Goal: Contribute content

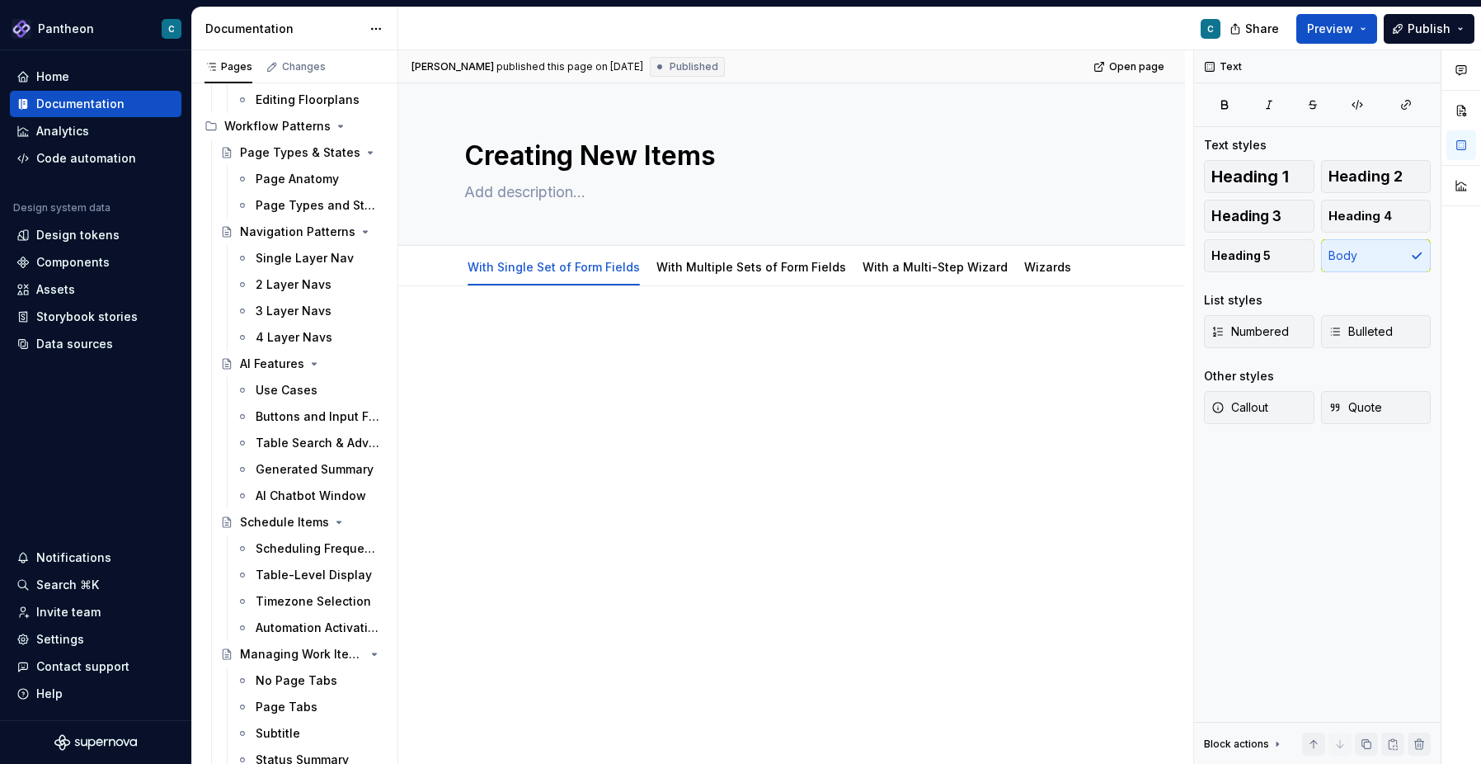
scroll to position [156, 0]
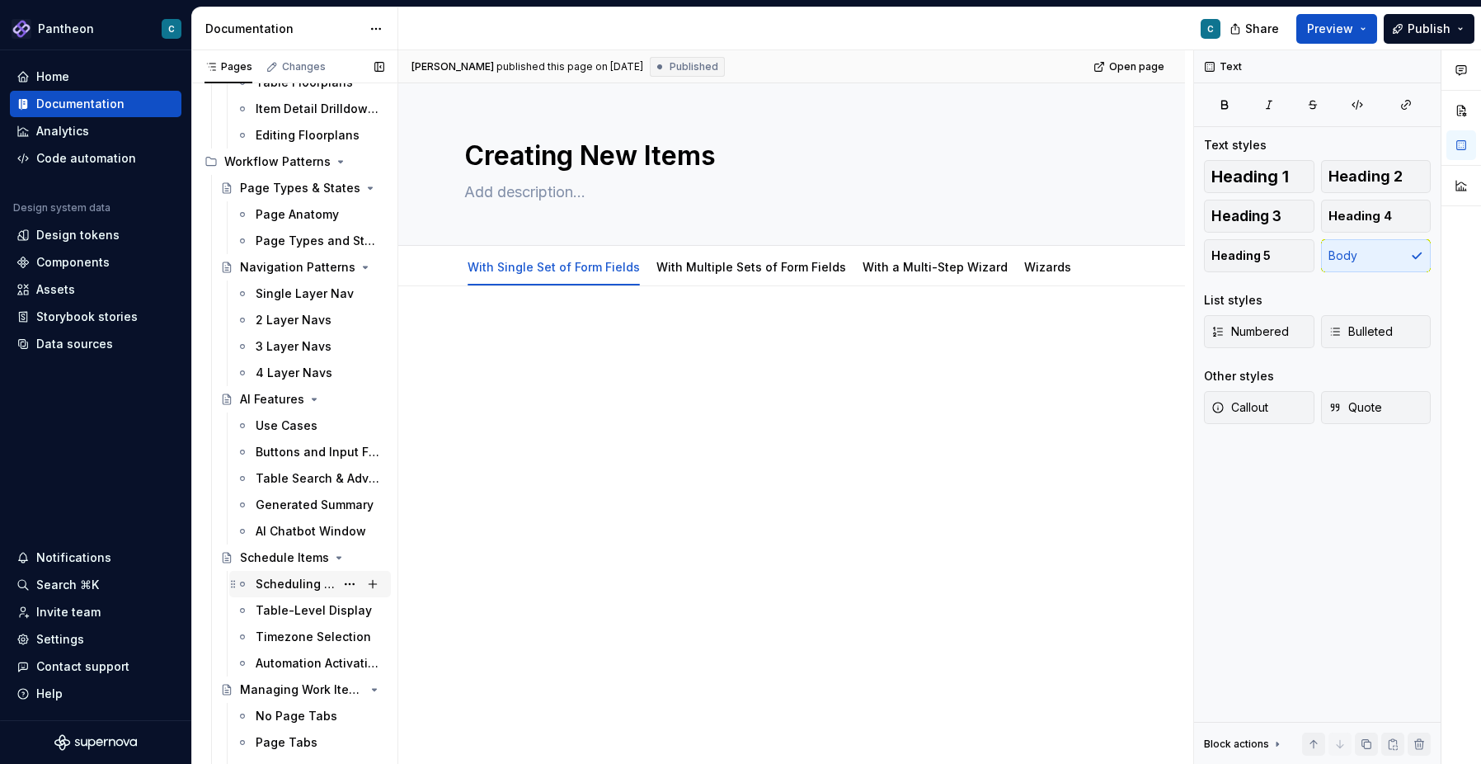
click at [308, 584] on div "Scheduling Frequency Options" at bounding box center [295, 584] width 79 height 16
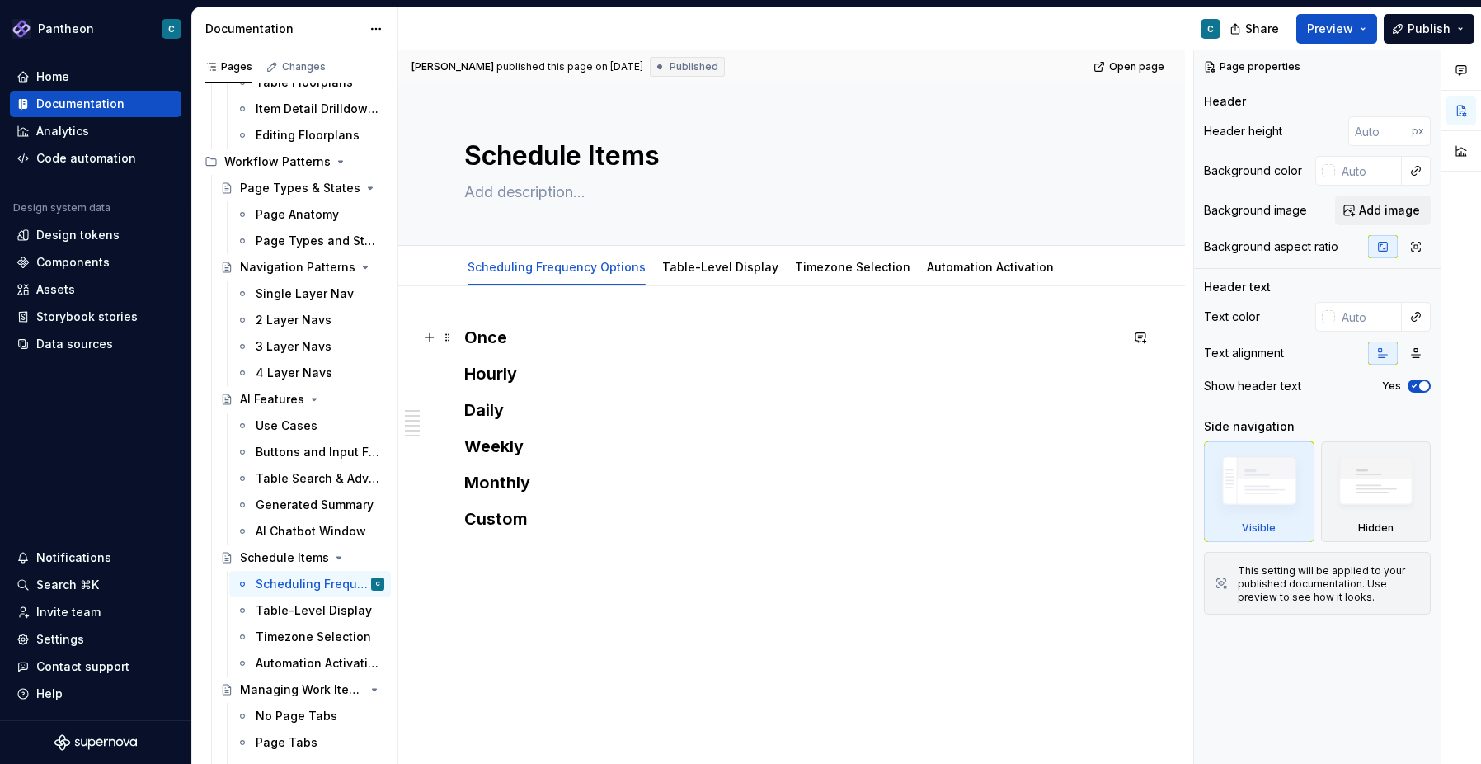
click at [499, 344] on h3 "Once" at bounding box center [791, 337] width 655 height 23
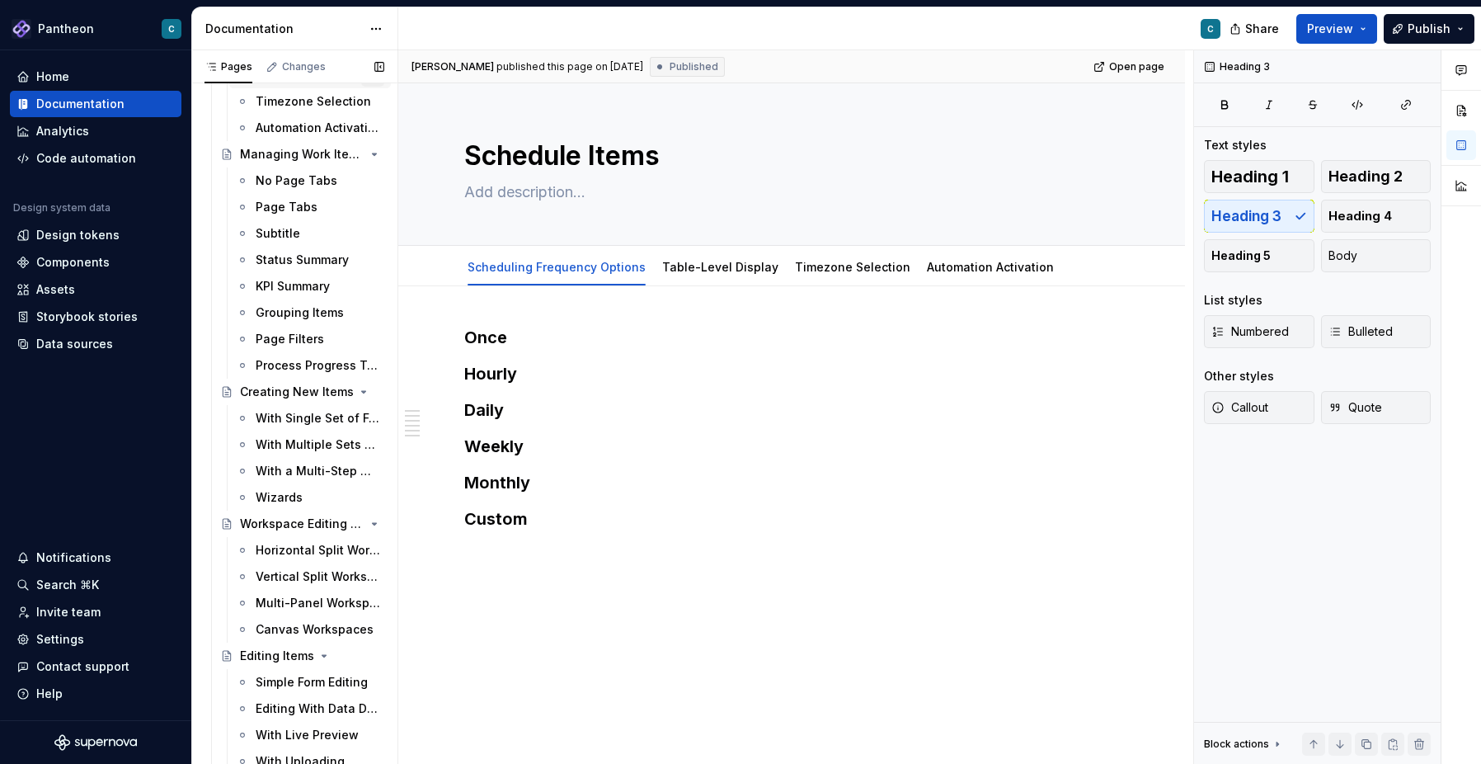
scroll to position [737, 0]
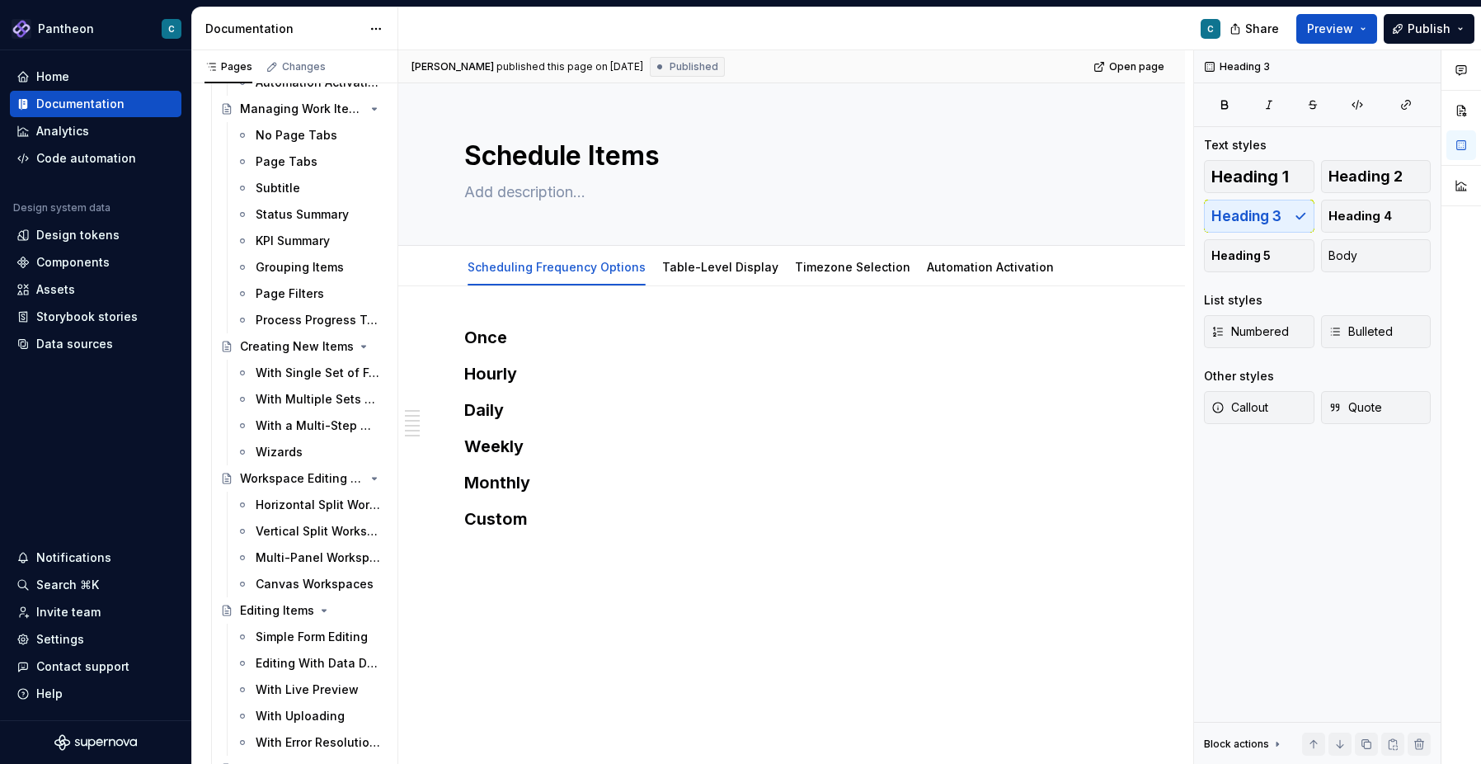
type textarea "*"
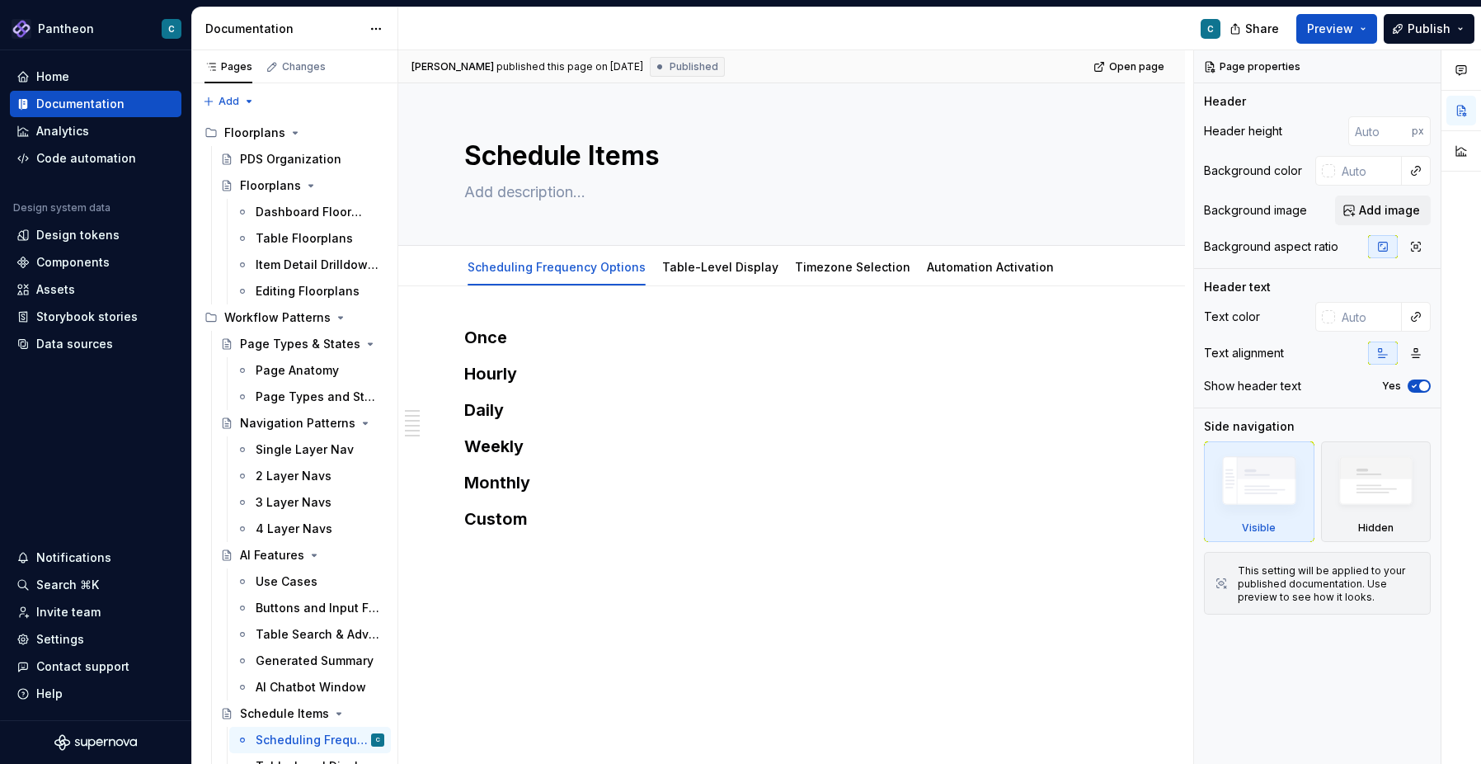
type textarea "*"
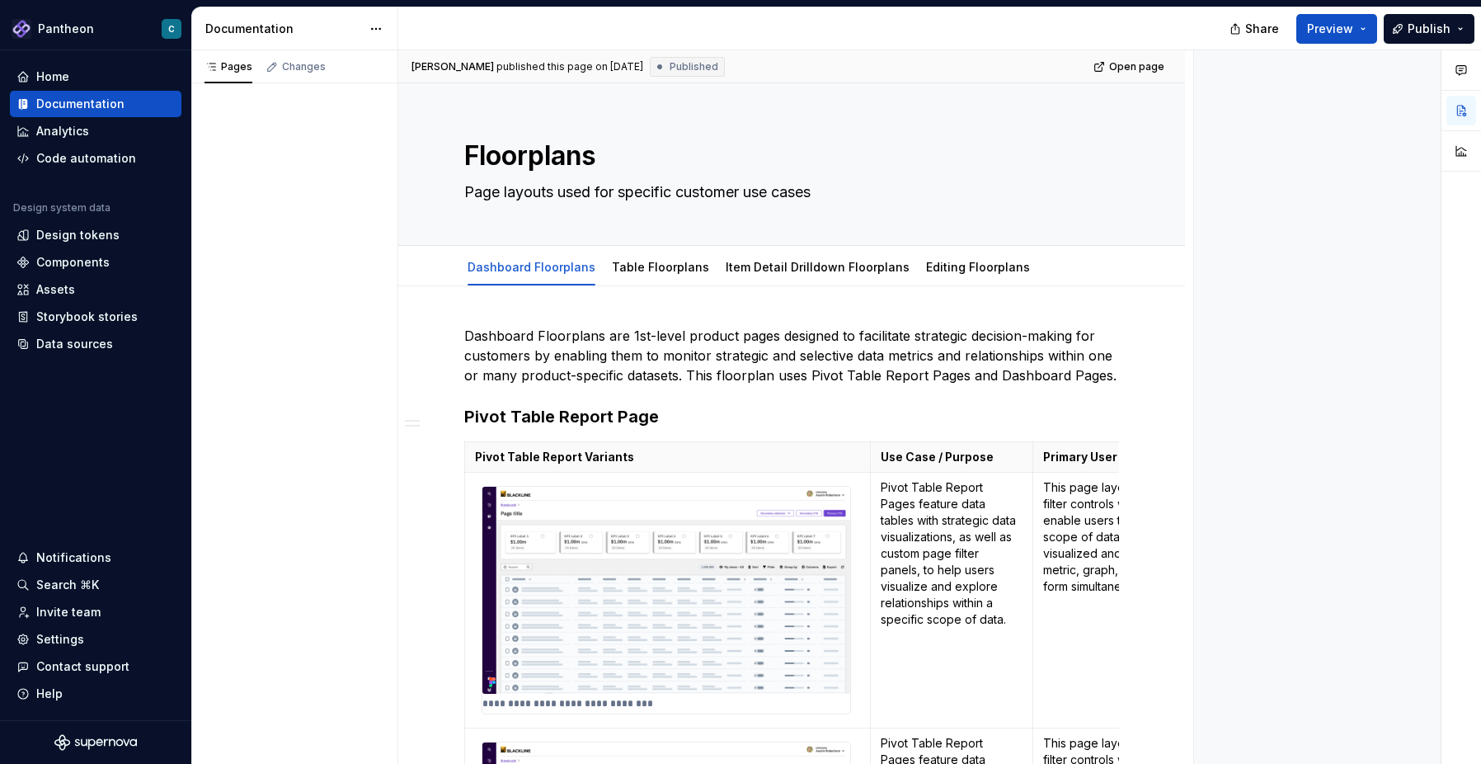
type textarea "*"
